Goal: Communication & Community: Ask a question

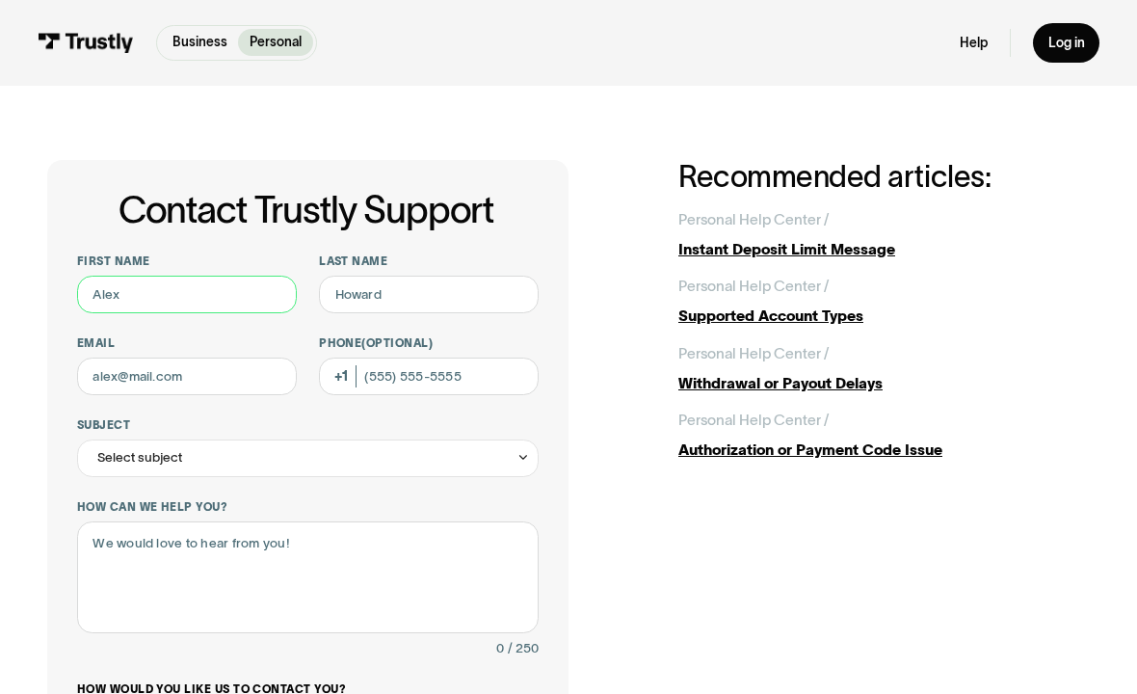
click at [221, 297] on input "First name" at bounding box center [187, 294] width 220 height 38
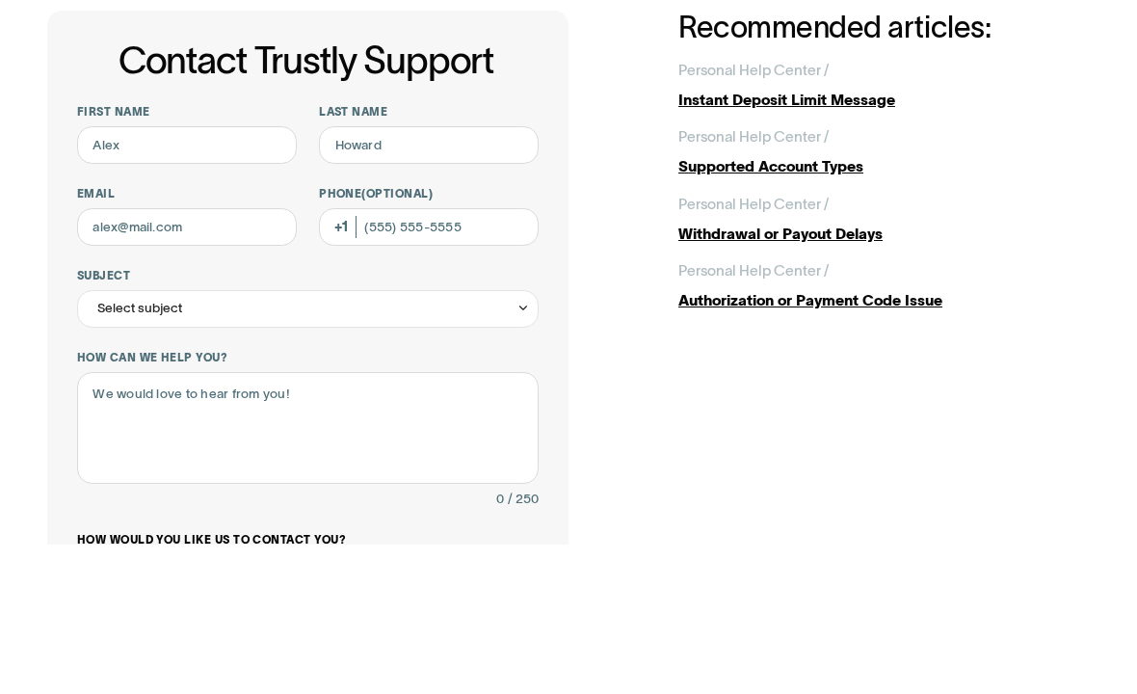
scroll to position [149, 0]
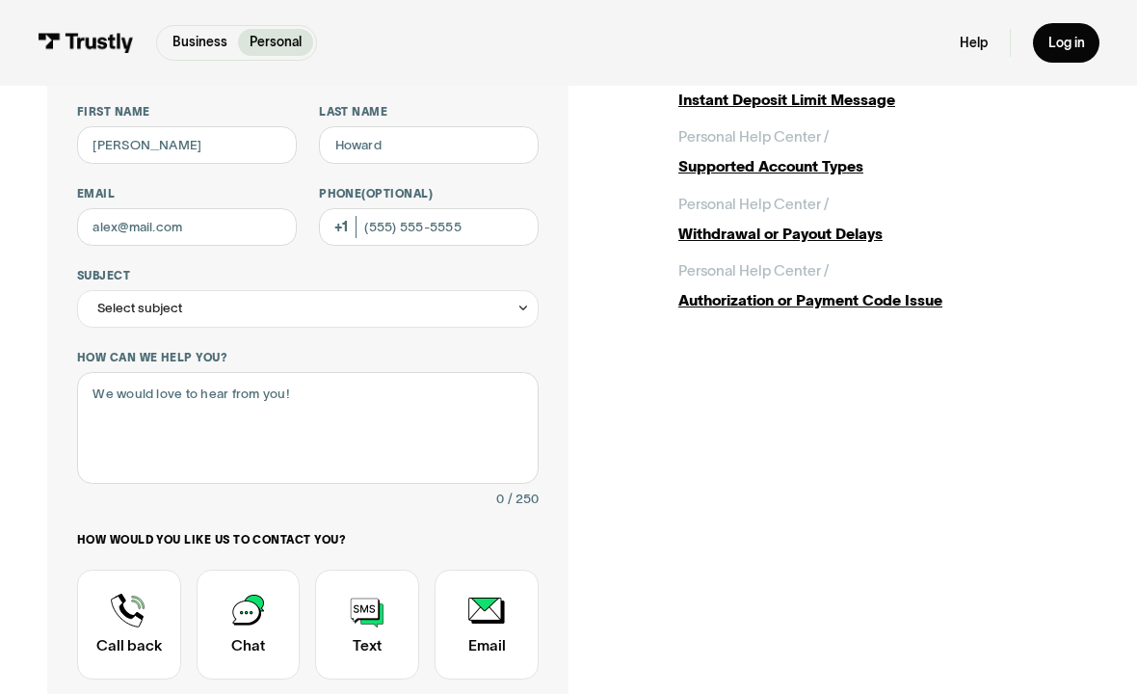
type input "[PERSON_NAME]"
click at [458, 154] on input "Last name" at bounding box center [429, 145] width 220 height 38
type input "[PERSON_NAME]"
click at [232, 237] on input "Email" at bounding box center [187, 227] width 220 height 38
type input "[EMAIL_ADDRESS][DOMAIN_NAME]"
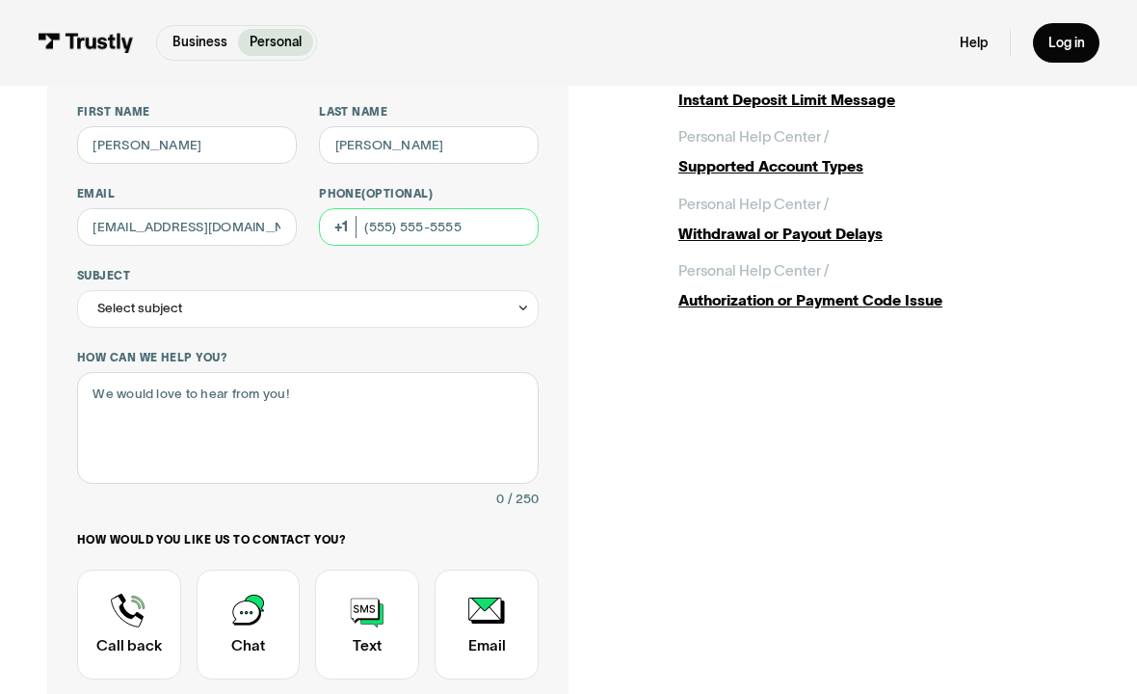
click at [501, 229] on input "Phone (Optional)" at bounding box center [429, 227] width 220 height 38
type input "[PHONE_NUMBER]"
click at [266, 319] on div "Select subject" at bounding box center [307, 309] width 461 height 38
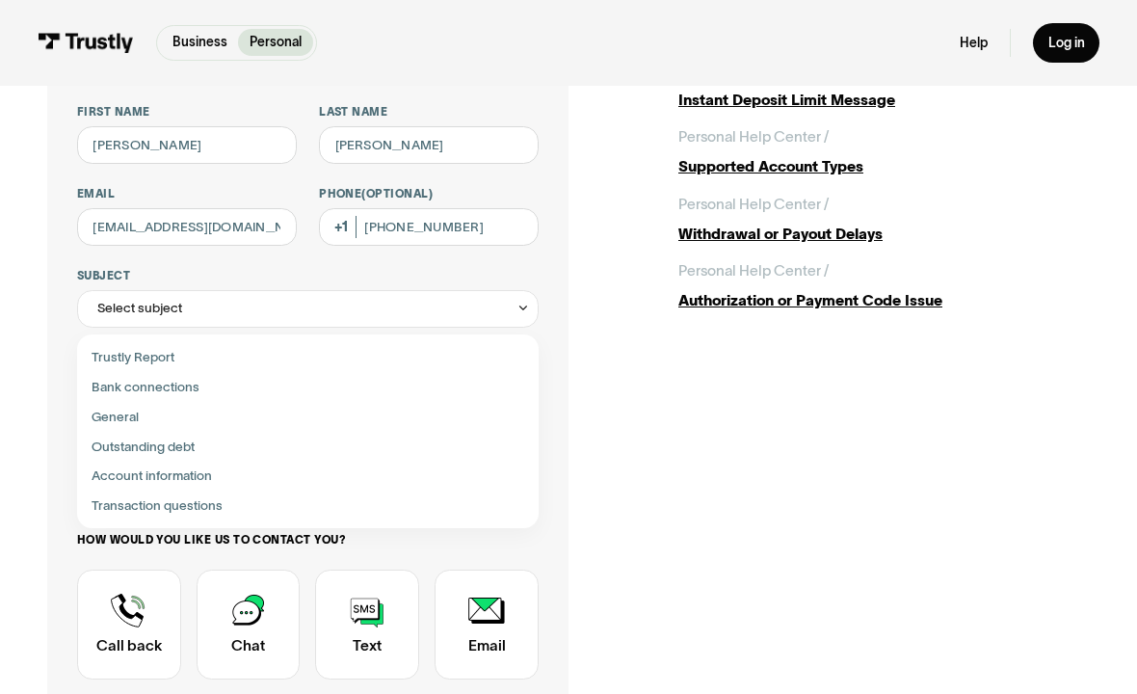
click at [207, 448] on div "Contact Trustly Support" at bounding box center [308, 447] width 447 height 30
type input "**********"
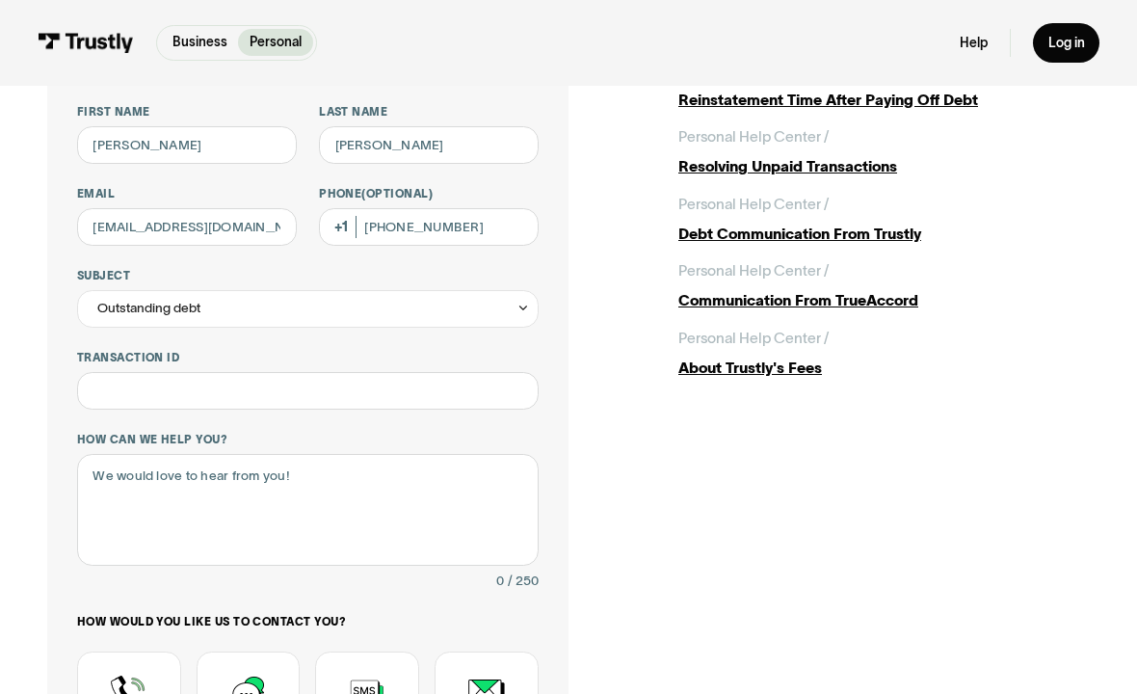
scroll to position [124, 0]
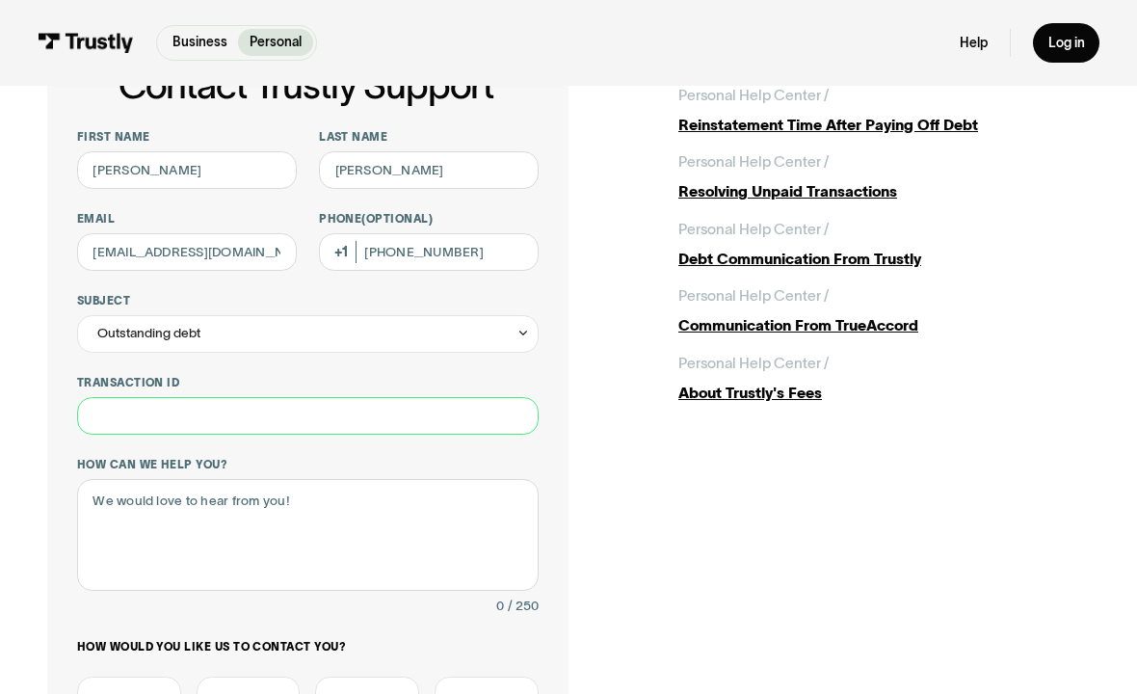
click at [250, 418] on input "Transaction ID" at bounding box center [307, 416] width 461 height 38
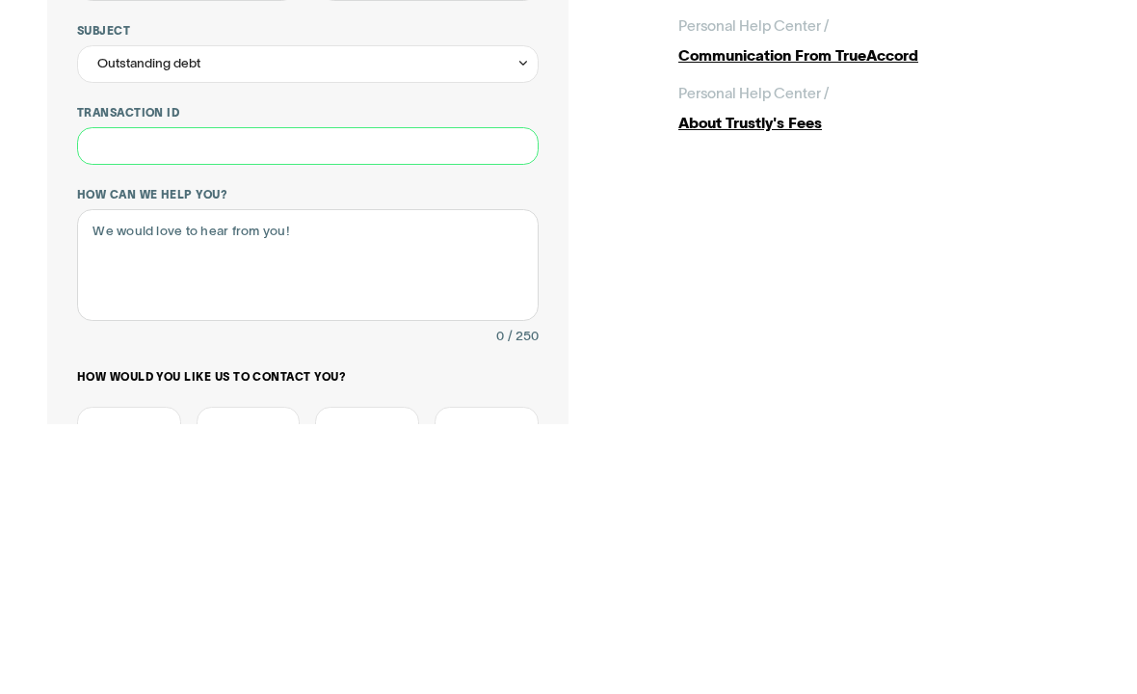
click at [258, 397] on input "Transaction ID" at bounding box center [307, 416] width 461 height 38
paste input "**********"
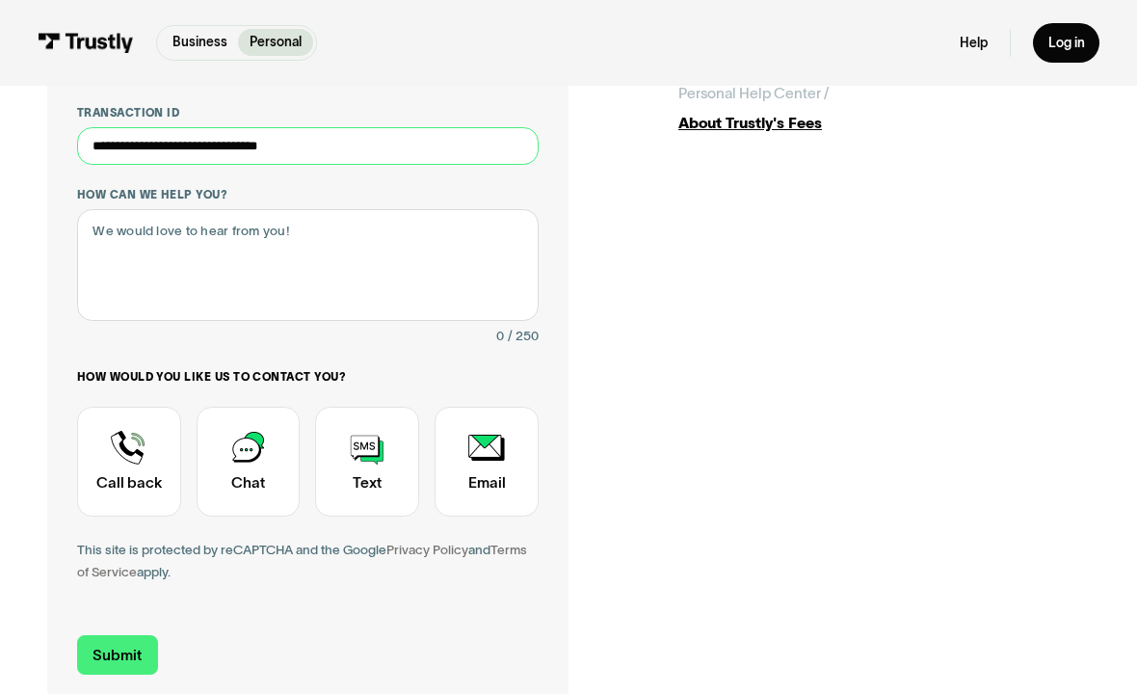
type input "**********"
click at [905, 177] on div "**********" at bounding box center [568, 235] width 1042 height 938
click at [263, 213] on textarea "How can we help you?" at bounding box center [307, 265] width 461 height 112
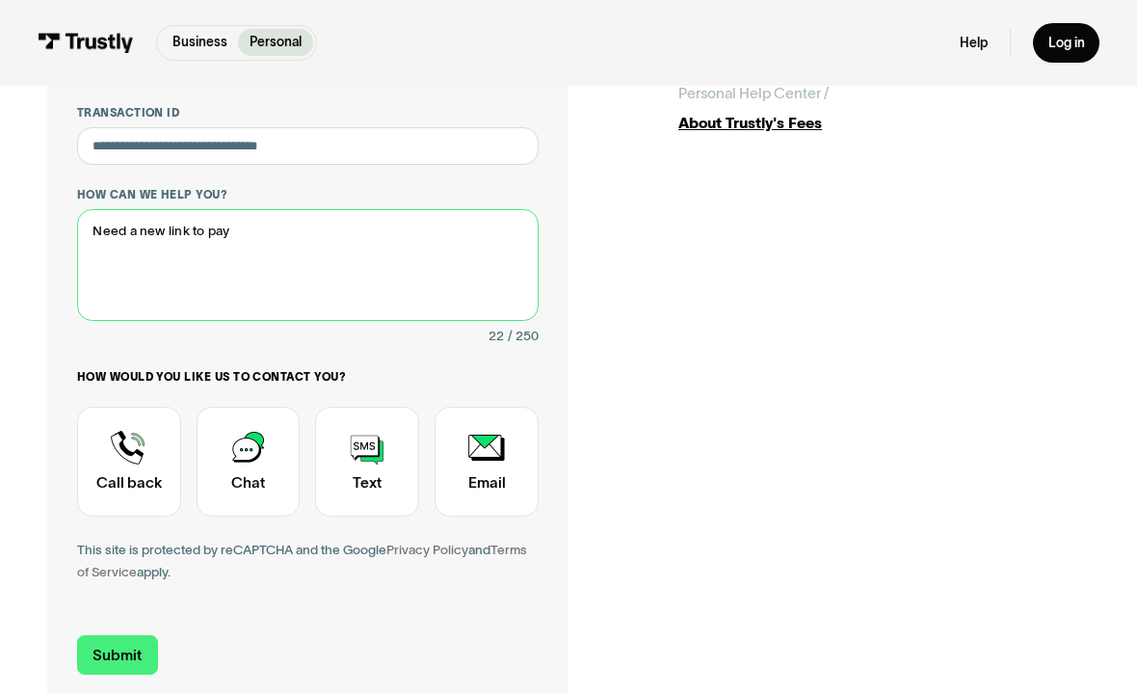
type textarea "Need a new link to pay"
click at [133, 642] on input "Submit" at bounding box center [117, 654] width 81 height 39
click at [134, 642] on input "Submit" at bounding box center [117, 654] width 81 height 39
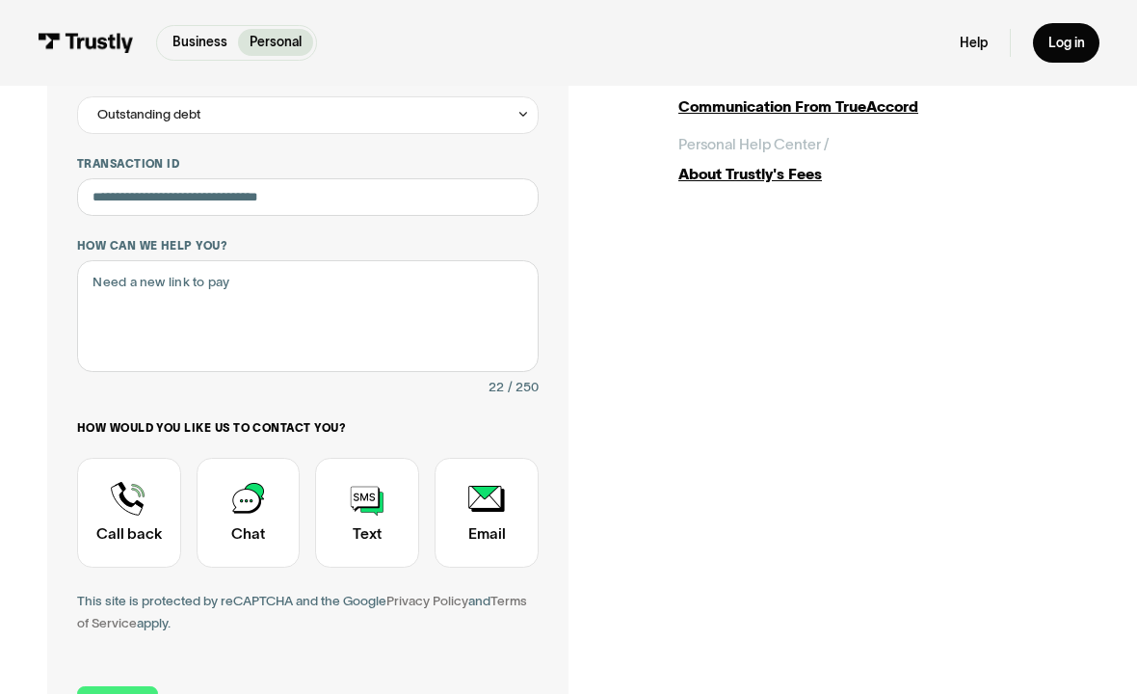
scroll to position [353, 0]
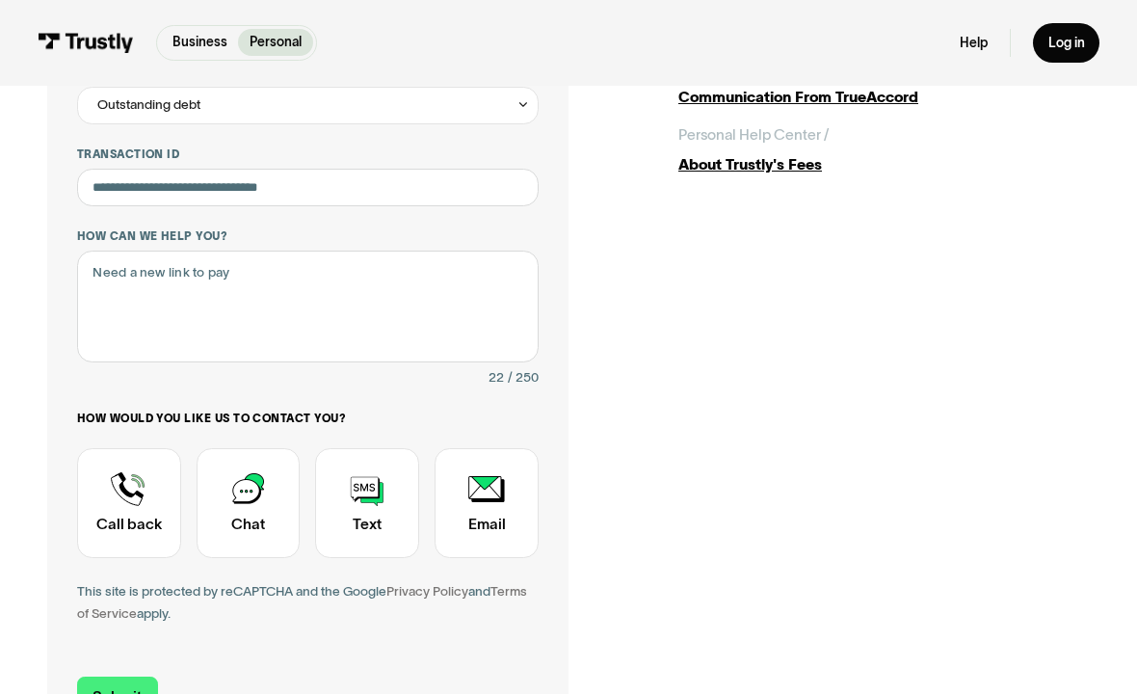
click at [259, 493] on div "Contact Trustly Support" at bounding box center [248, 502] width 104 height 109
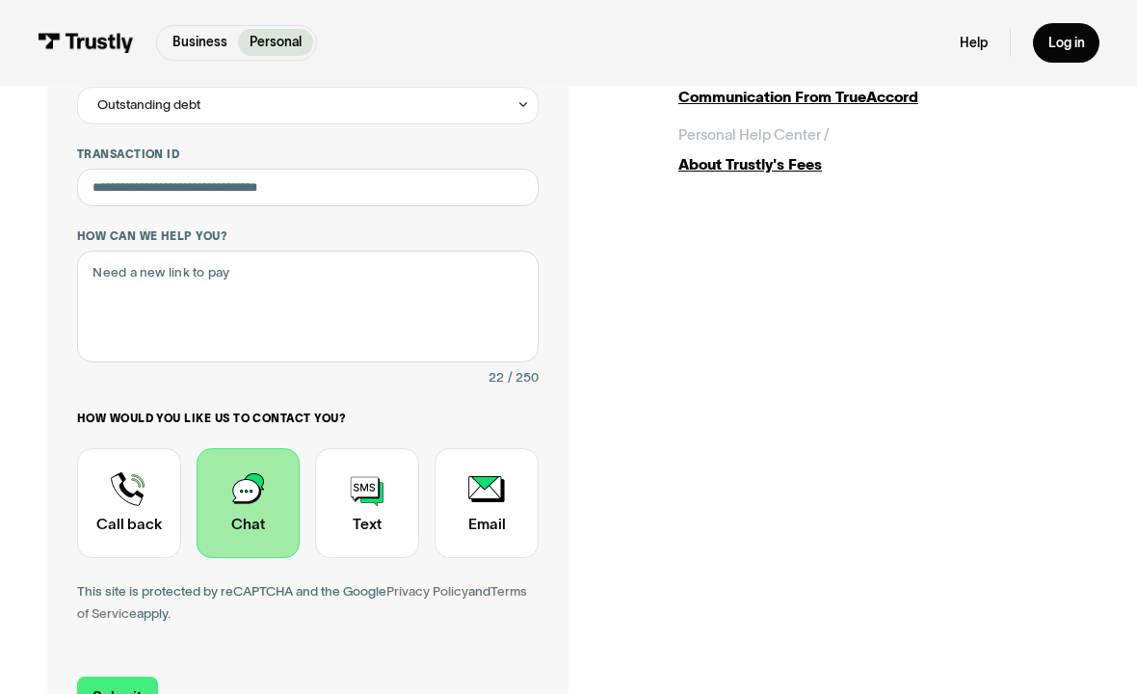
click at [133, 642] on input "Submit" at bounding box center [117, 695] width 81 height 39
type input "[PHONE_NUMBER]"
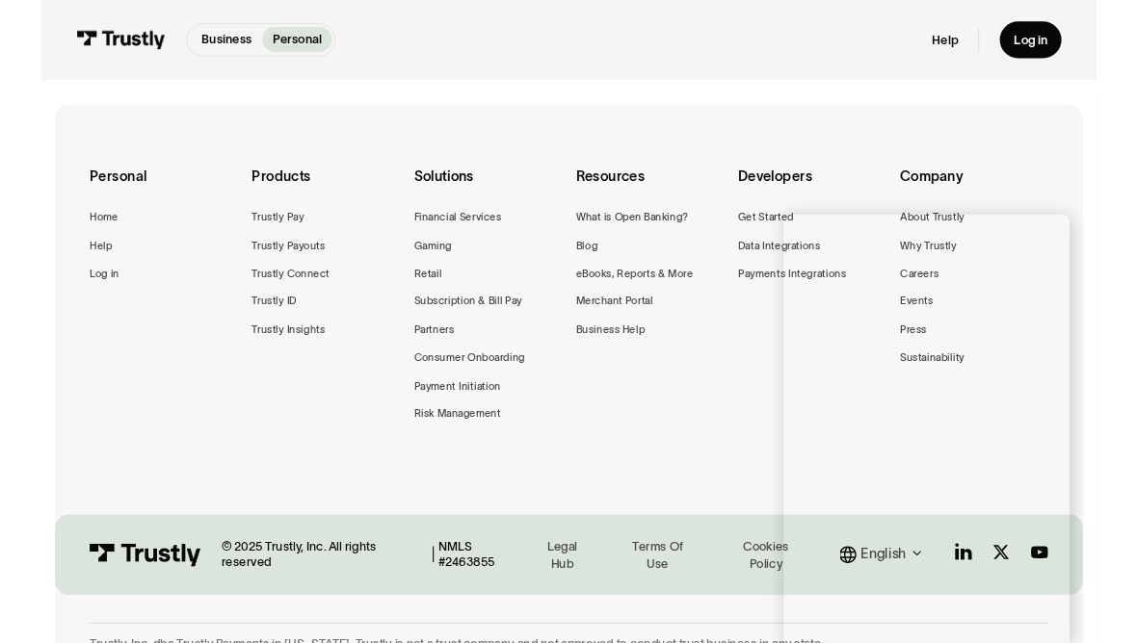
scroll to position [425, 0]
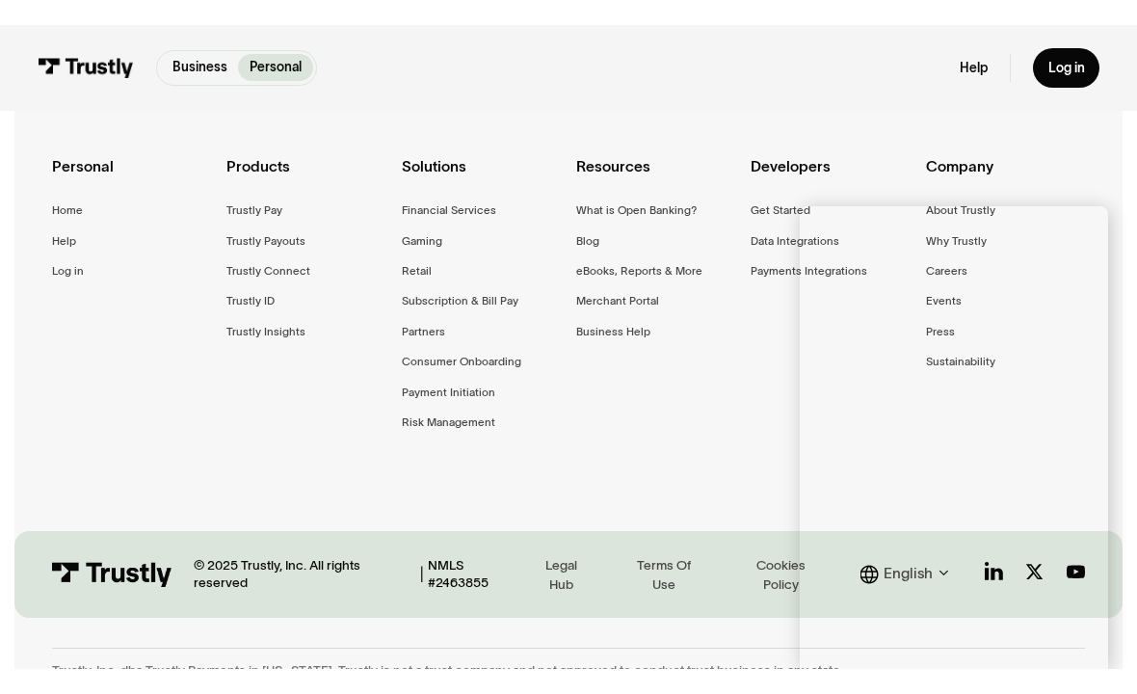
scroll to position [425, 0]
